Goal: Check status: Check status

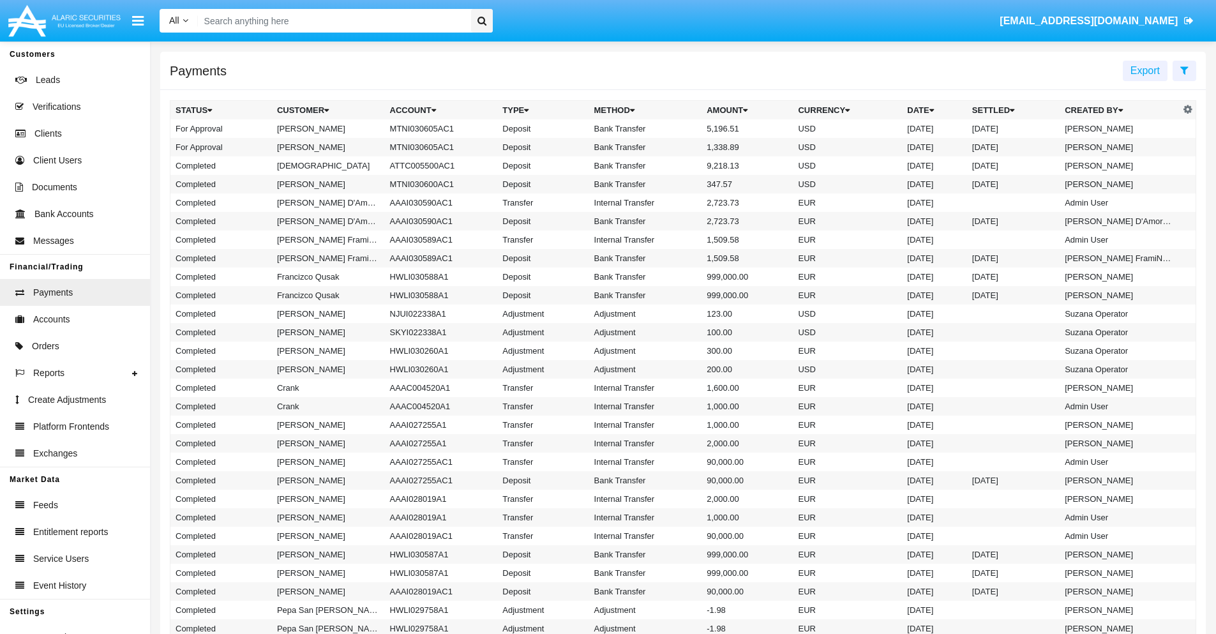
click at [1184, 70] on icon at bounding box center [1184, 70] width 8 height 10
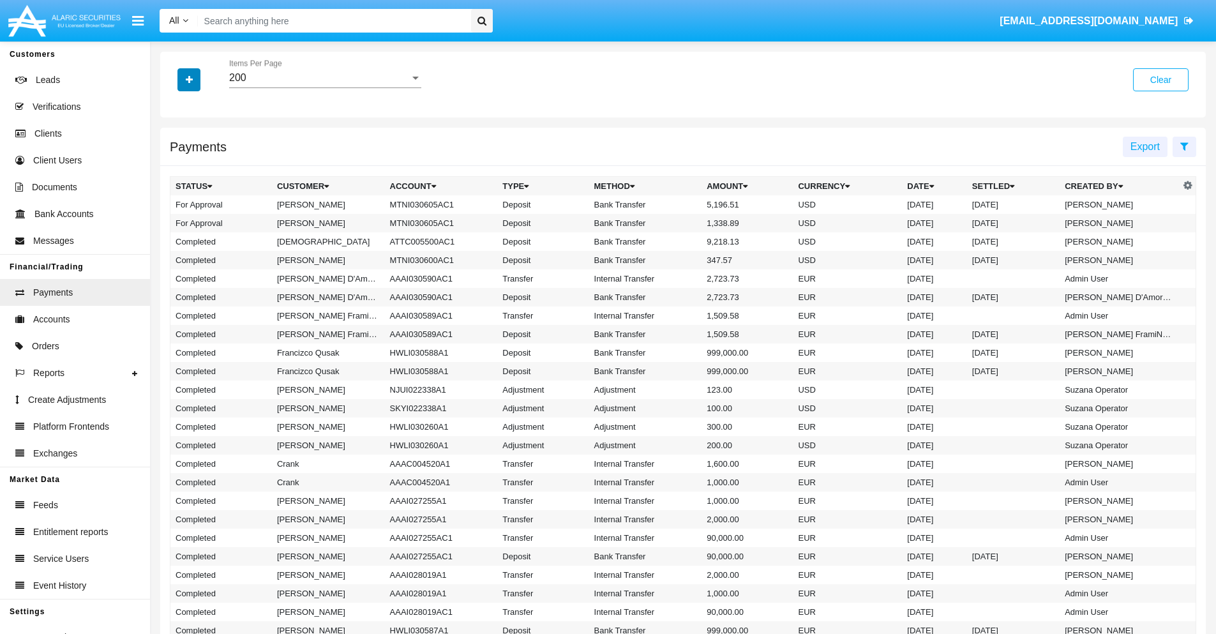
click at [189, 79] on icon "button" at bounding box center [189, 79] width 7 height 9
click at [196, 217] on span "Date" at bounding box center [197, 216] width 22 height 15
click at [176, 222] on input "Date" at bounding box center [175, 222] width 1 height 1
checkbox input "true"
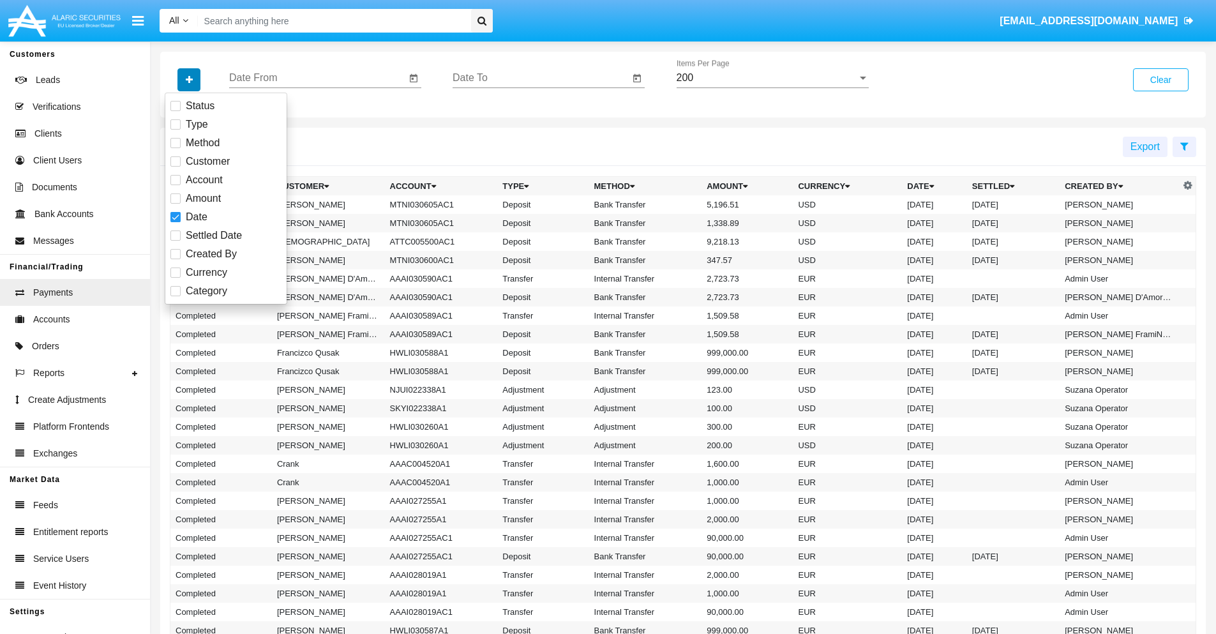
click at [189, 79] on icon "button" at bounding box center [189, 79] width 7 height 9
click at [317, 78] on input "Date From" at bounding box center [317, 77] width 177 height 11
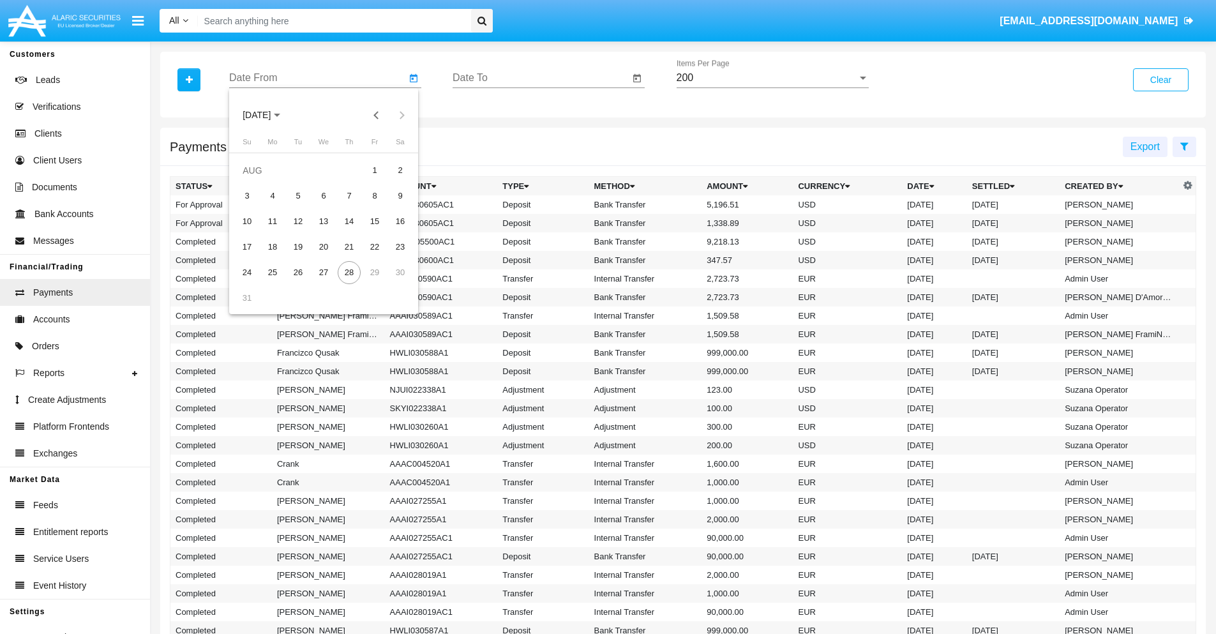
click at [268, 115] on span "[DATE]" at bounding box center [257, 115] width 28 height 10
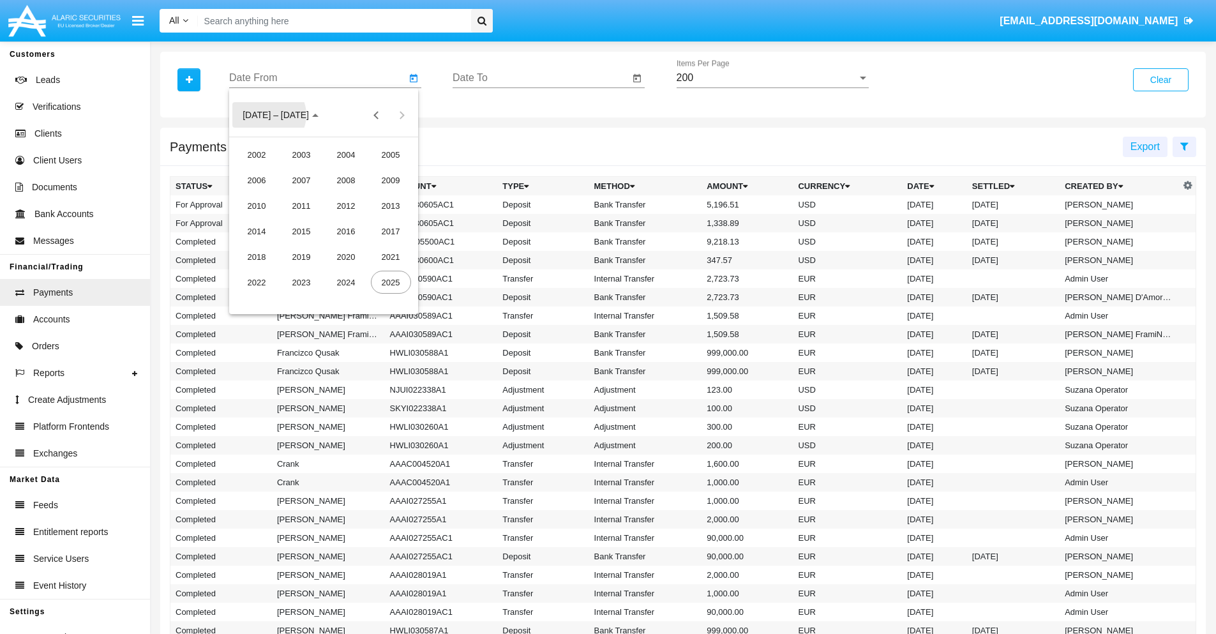
click at [391, 282] on div "2025" at bounding box center [391, 282] width 40 height 23
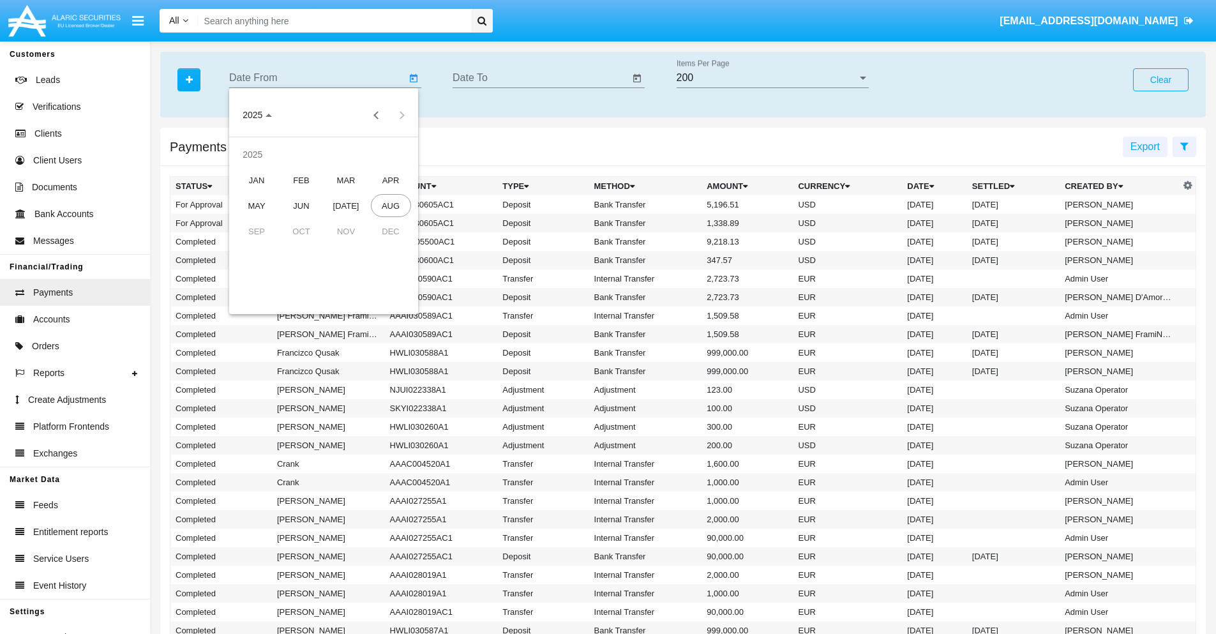
click at [257, 180] on div "JAN" at bounding box center [257, 179] width 40 height 23
click at [298, 195] on div "7" at bounding box center [298, 195] width 23 height 23
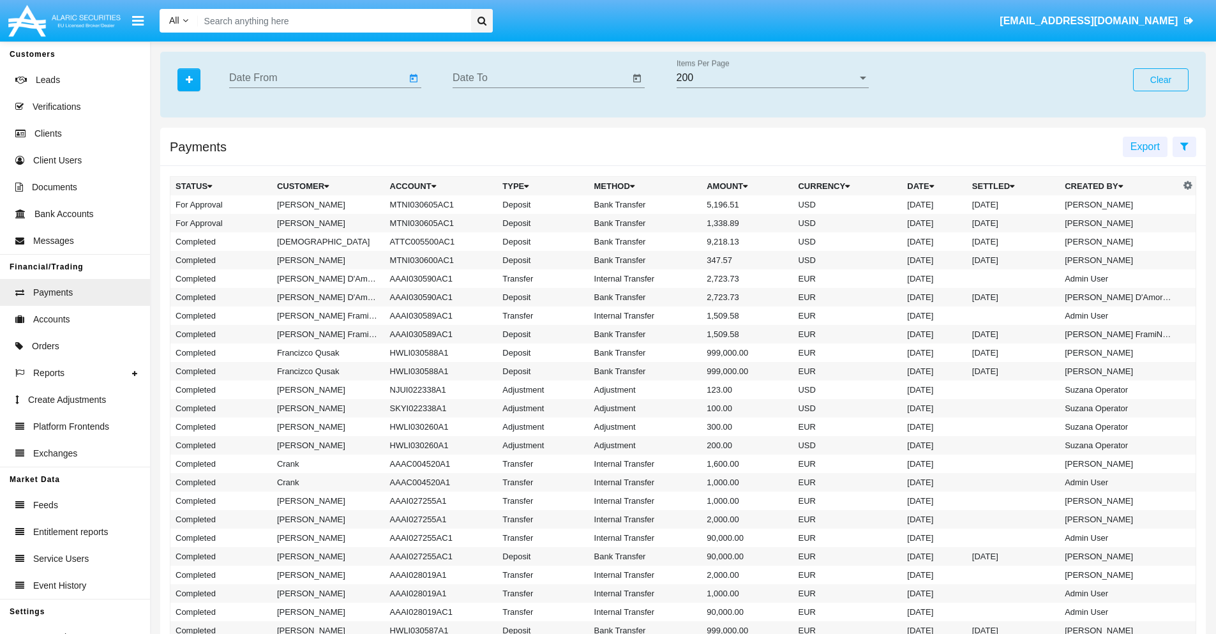
type input "[DATE]"
click at [541, 78] on input "Date To" at bounding box center [540, 77] width 177 height 11
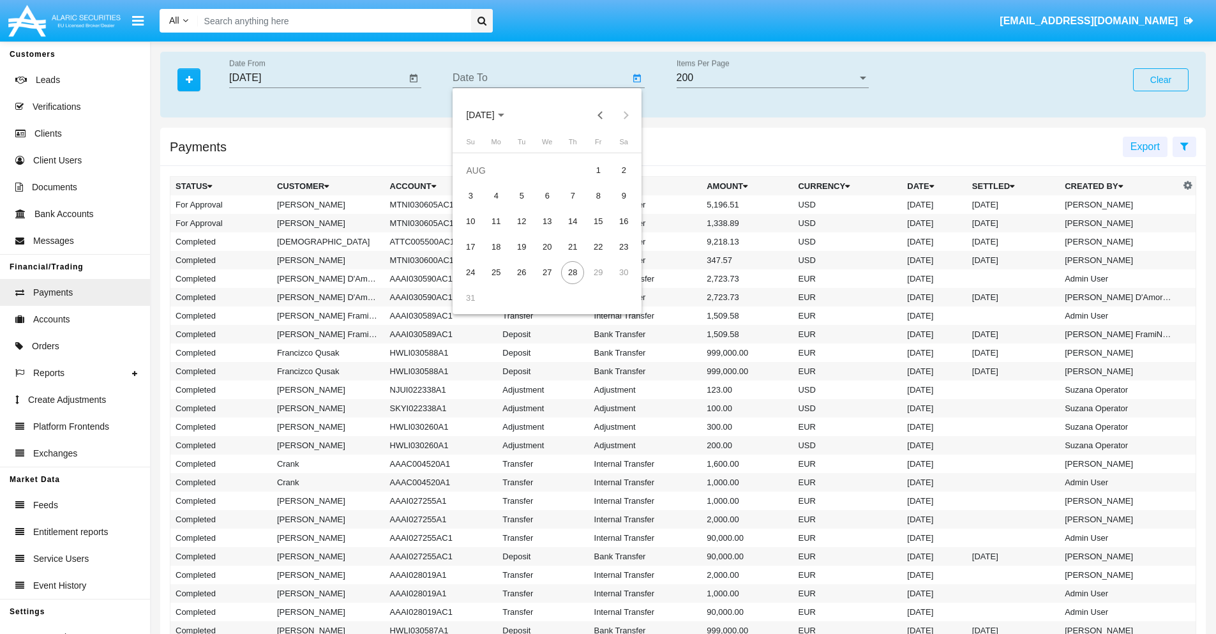
click at [491, 115] on span "[DATE]" at bounding box center [480, 115] width 28 height 10
click at [614, 282] on div "2025" at bounding box center [614, 282] width 40 height 23
click at [480, 180] on div "JAN" at bounding box center [480, 179] width 40 height 23
click at [521, 195] on div "7" at bounding box center [521, 195] width 23 height 23
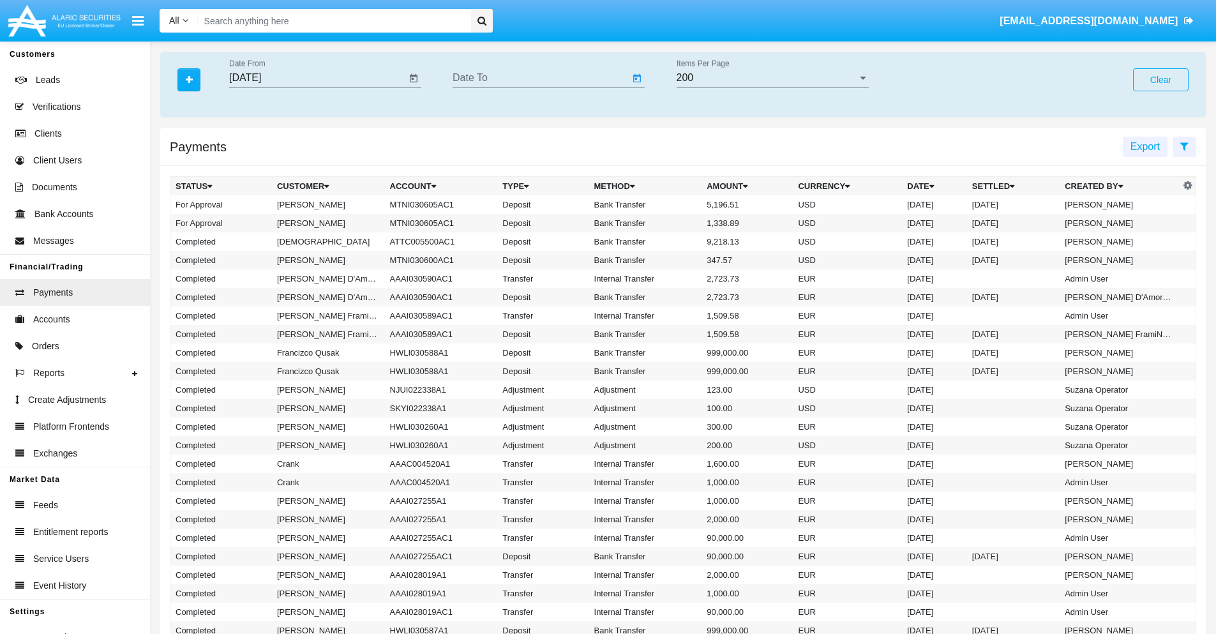
type input "[DATE]"
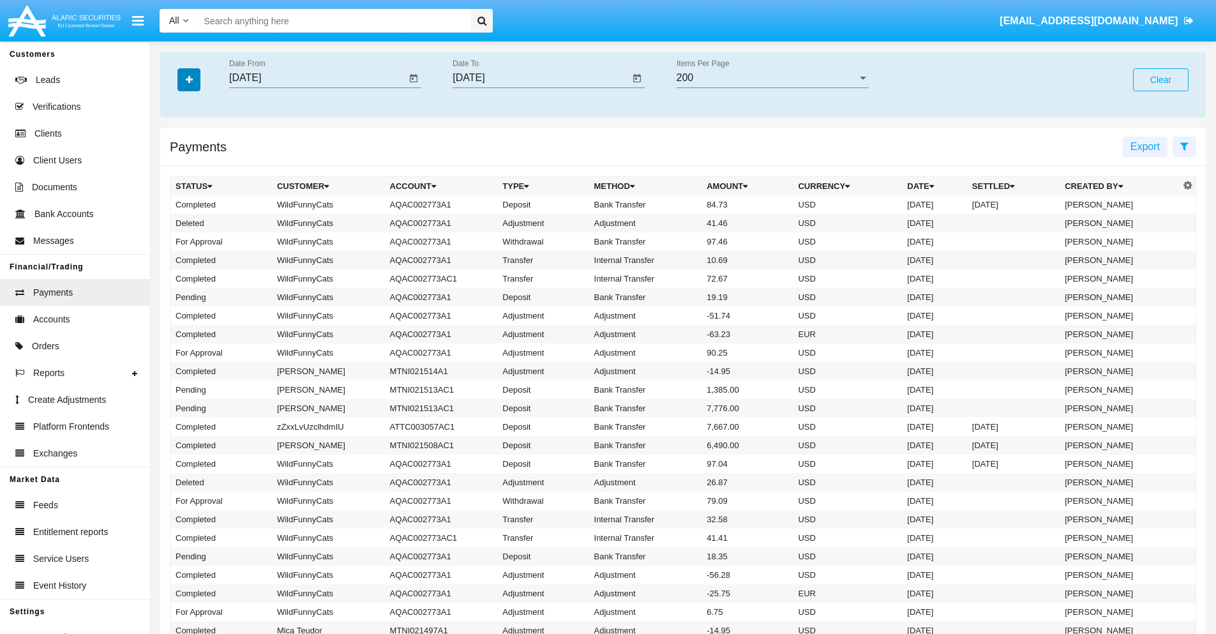
click at [189, 79] on icon "button" at bounding box center [189, 79] width 7 height 9
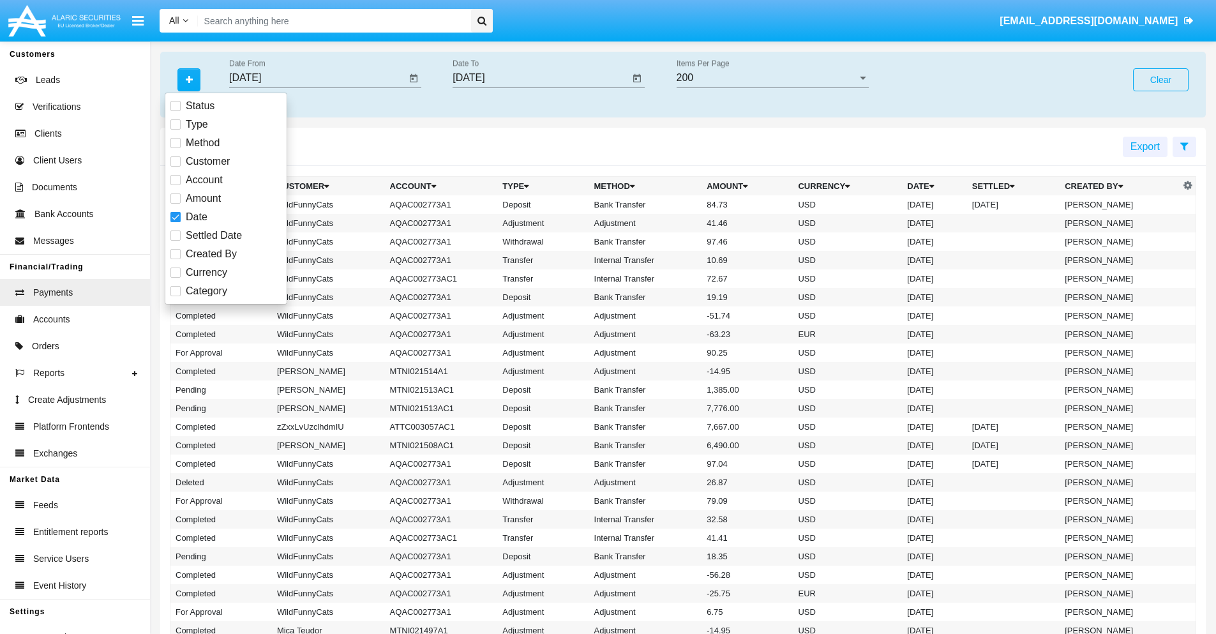
click at [206, 291] on span "Category" at bounding box center [206, 290] width 41 height 15
click at [176, 296] on input "Category" at bounding box center [175, 296] width 1 height 1
checkbox input "true"
